Goal: Information Seeking & Learning: Check status

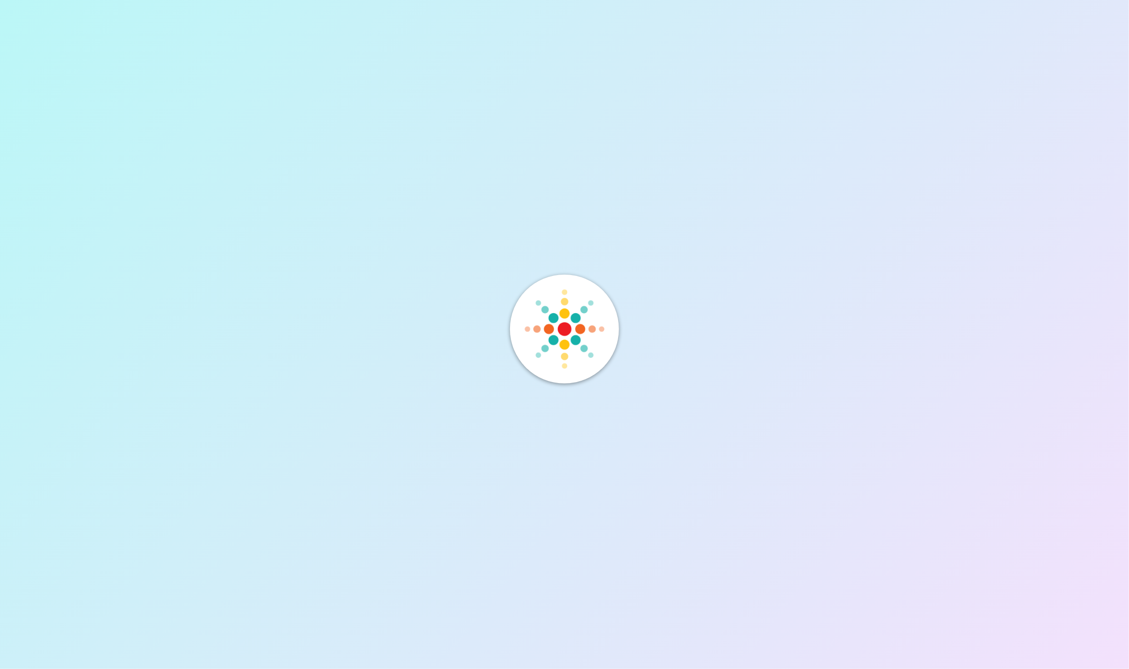
click at [575, 327] on img at bounding box center [564, 329] width 84 height 84
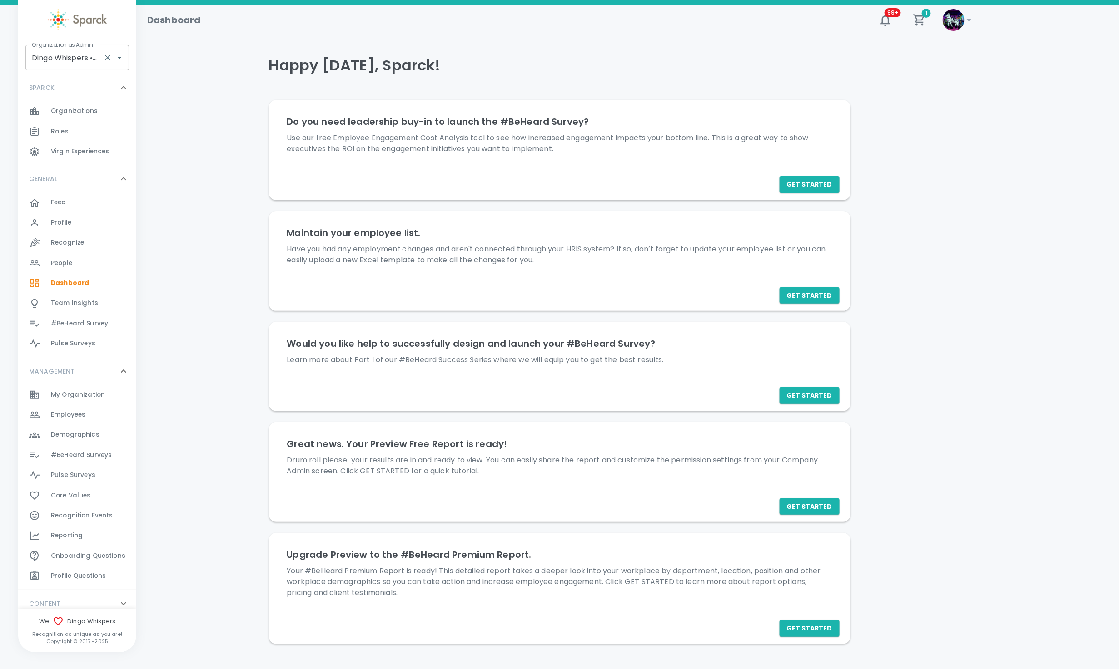
click at [83, 60] on input "Dingo Whispers • 1092" at bounding box center [65, 57] width 70 height 17
click at [103, 101] on li "Dingo Outsourcing • 793" at bounding box center [77, 98] width 104 height 16
type input "Dingo Outsourcing • 793"
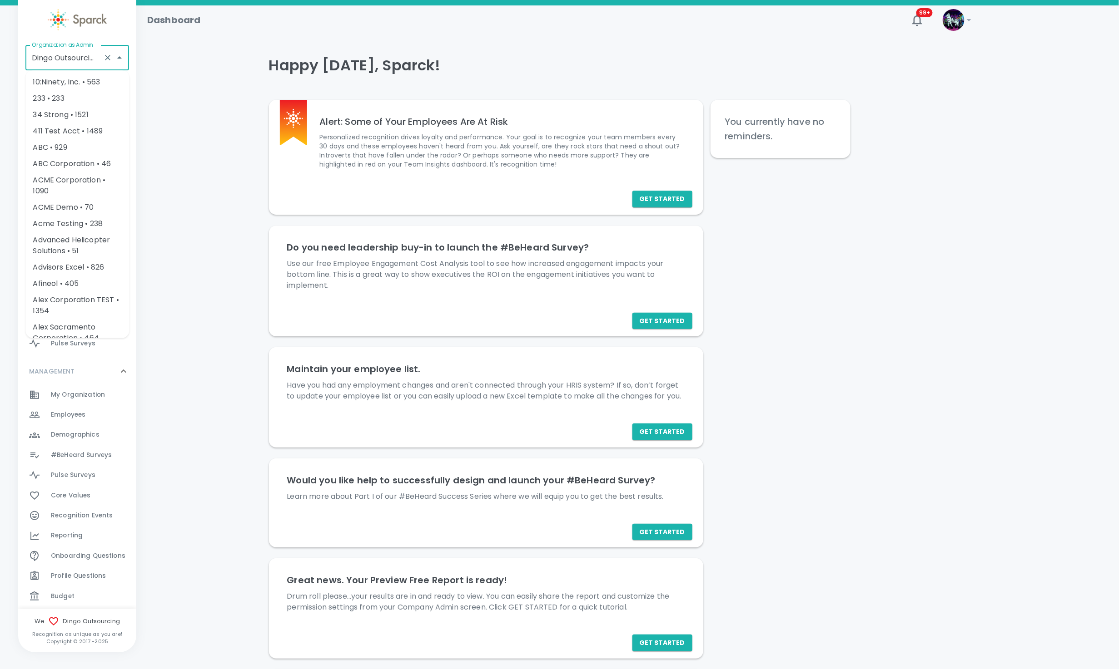
click at [81, 55] on input "Dingo Outsourcing • 793" at bounding box center [65, 57] width 70 height 17
click at [69, 87] on li "[US_STATE] Tech Credit Union • 760" at bounding box center [77, 87] width 104 height 27
type input "[US_STATE] Tech Credit Union • 760"
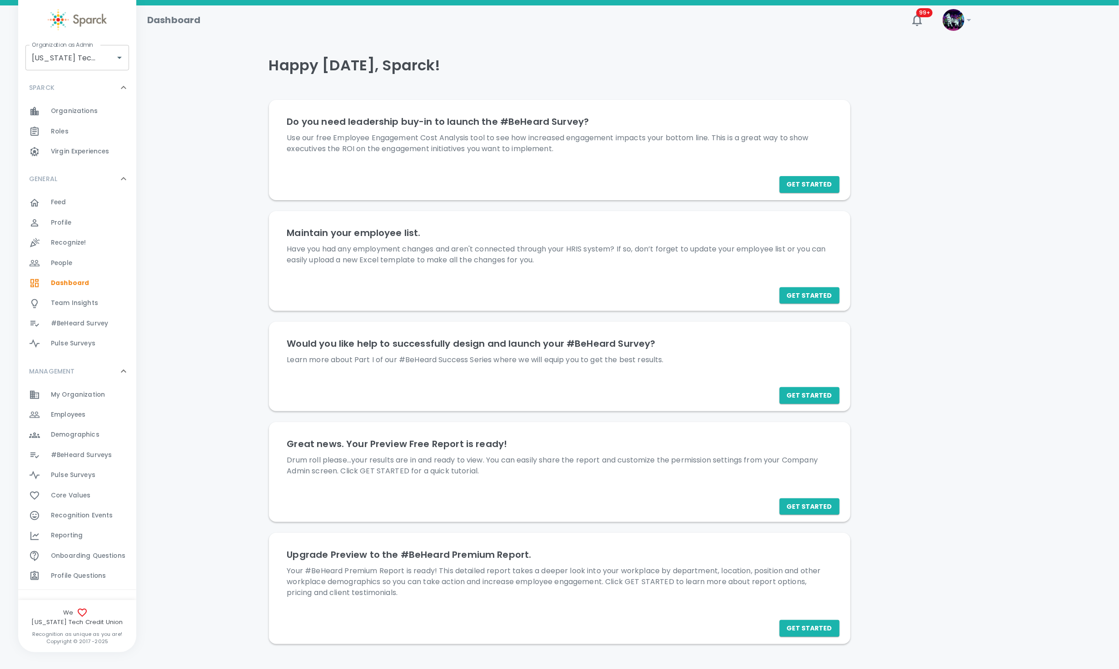
click at [96, 457] on span "#BeHeard Surveys" at bounding box center [81, 455] width 61 height 9
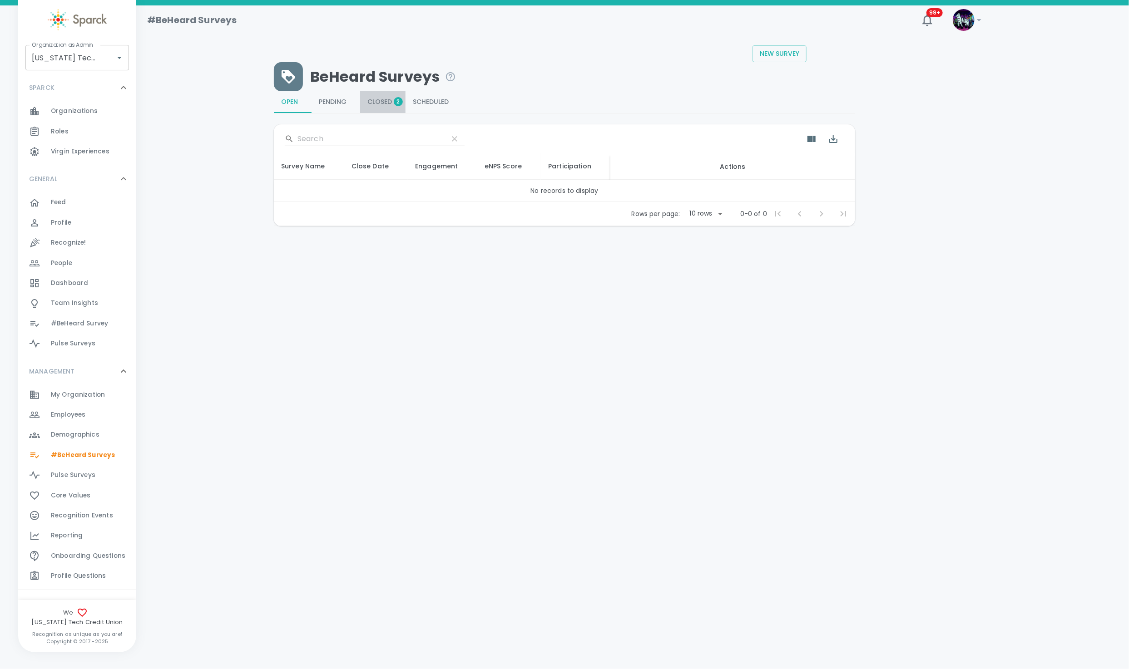
click at [377, 98] on span "Closed 2" at bounding box center [382, 102] width 31 height 8
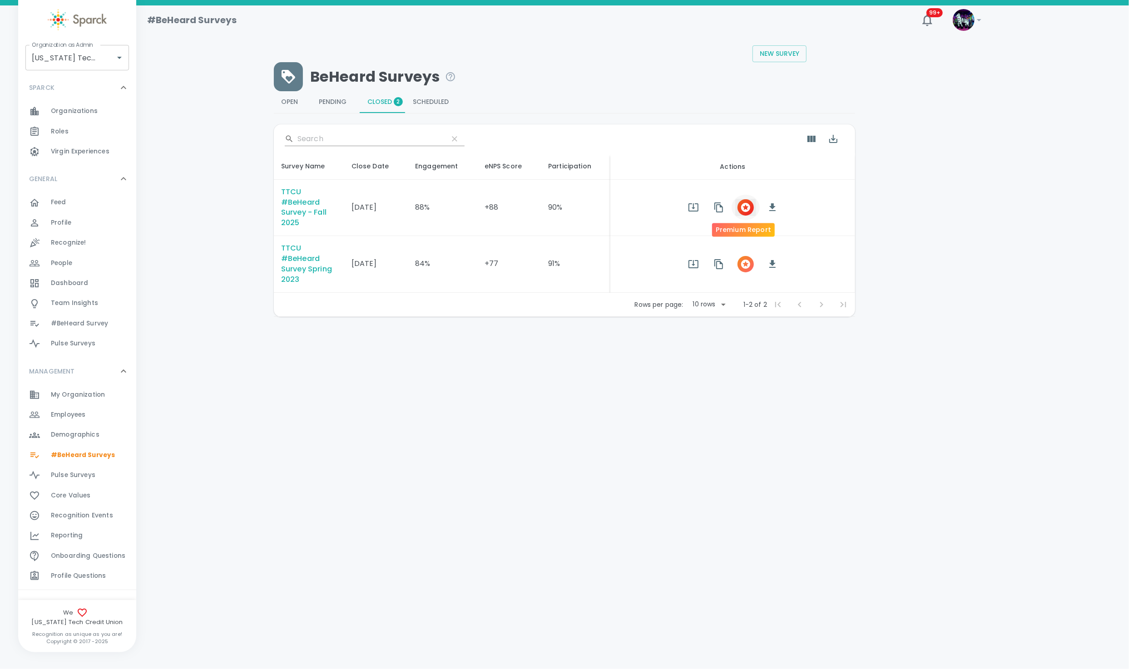
click at [741, 207] on icon "button" at bounding box center [745, 207] width 9 height 9
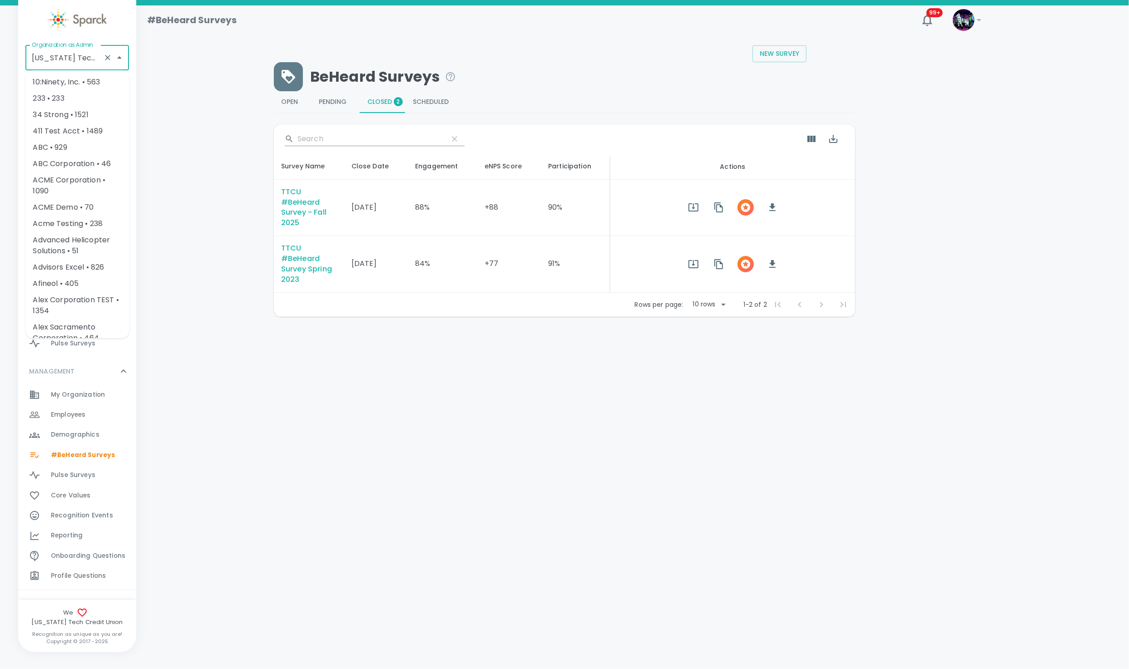
click at [36, 65] on input "Texas Tech Credit Union • 760" at bounding box center [65, 57] width 70 height 17
click at [45, 84] on li "San Francisco Bay Coffee • 1357" at bounding box center [77, 87] width 104 height 27
type input "San Francisco Bay Coffee • 1357"
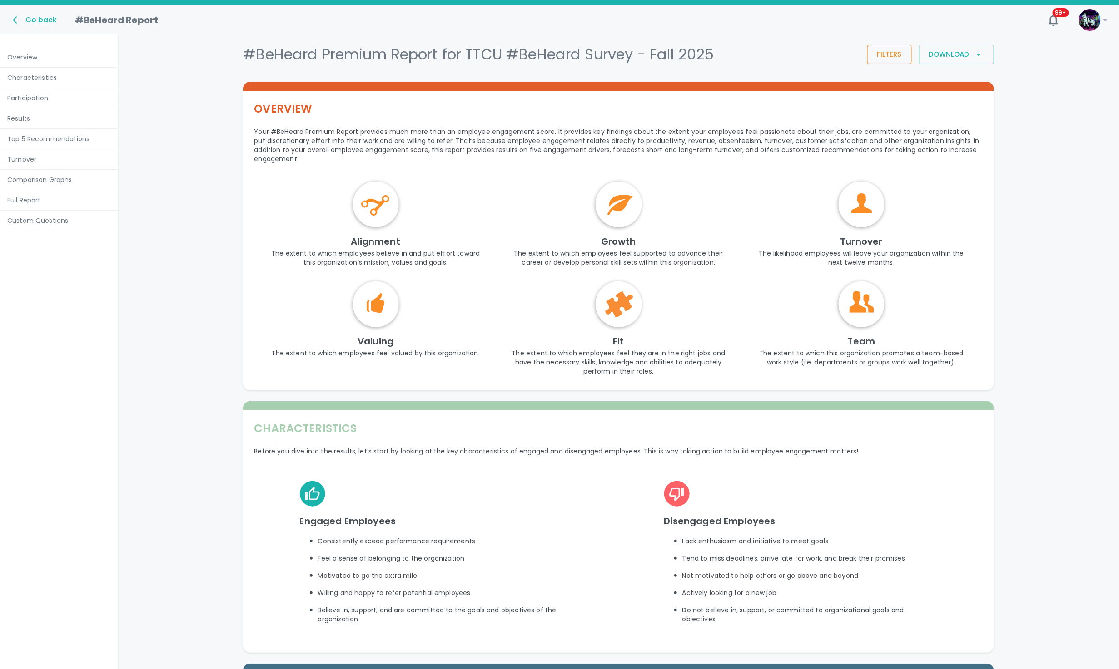
click at [897, 58] on button "Filters" at bounding box center [889, 54] width 45 height 19
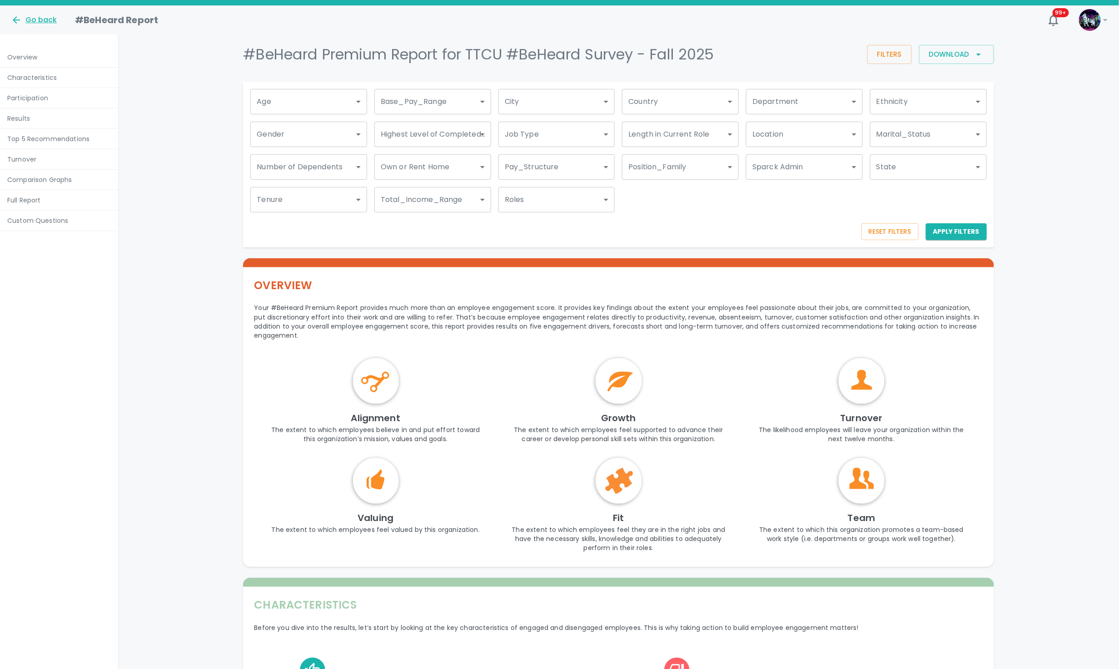
click at [39, 18] on div "Go back" at bounding box center [34, 20] width 46 height 11
